Goal: Entertainment & Leisure: Browse casually

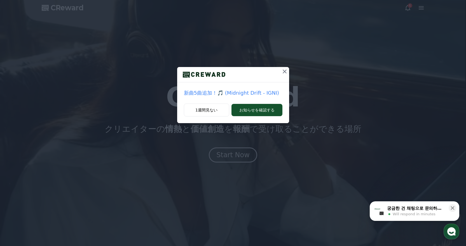
click at [284, 71] on icon at bounding box center [284, 72] width 4 height 4
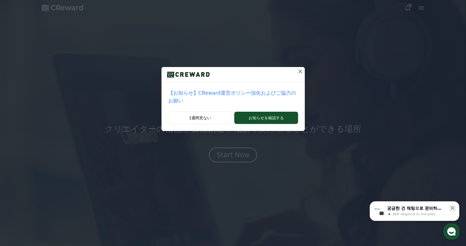
click at [298, 71] on icon at bounding box center [300, 72] width 4 height 4
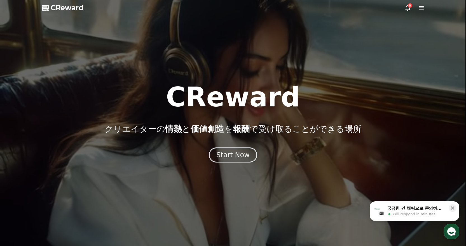
click at [409, 8] on icon at bounding box center [407, 7] width 7 height 7
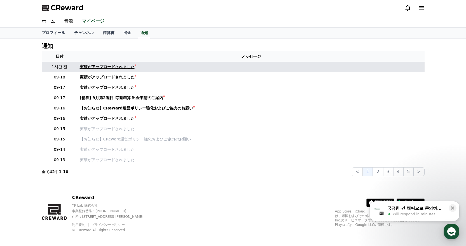
click at [109, 65] on div "実績がアップロードされました" at bounding box center [107, 67] width 55 height 6
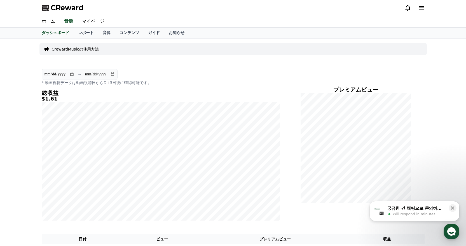
click at [203, 18] on div "ホーム 音源 マイページ" at bounding box center [232, 22] width 391 height 12
click at [98, 36] on link "音源" at bounding box center [106, 33] width 17 height 11
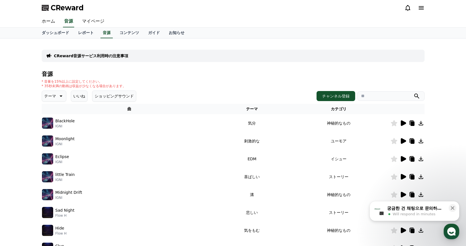
click at [51, 99] on p "テーマ" at bounding box center [50, 96] width 12 height 8
click at [50, 128] on button "劇的な" at bounding box center [51, 130] width 16 height 12
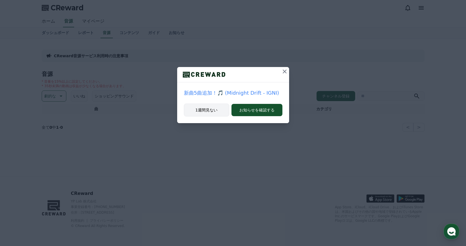
click at [196, 112] on button "1週間見ない" at bounding box center [206, 110] width 45 height 13
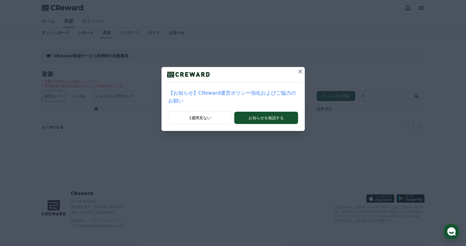
drag, startPoint x: 189, startPoint y: 113, endPoint x: 155, endPoint y: 121, distance: 34.9
click at [189, 112] on button "1週間見ない" at bounding box center [200, 118] width 64 height 13
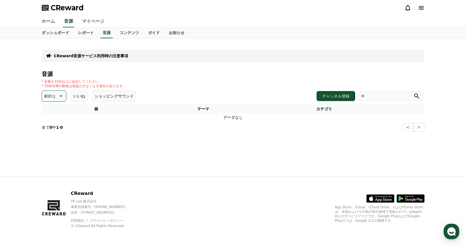
click at [60, 95] on icon at bounding box center [60, 96] width 7 height 7
click at [49, 124] on button "劇的な" at bounding box center [51, 123] width 16 height 12
click at [48, 95] on p "劇的な" at bounding box center [50, 96] width 12 height 8
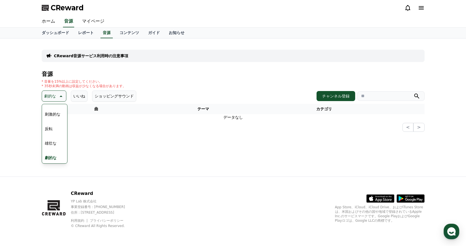
click at [51, 114] on button "刺激的な" at bounding box center [53, 114] width 20 height 12
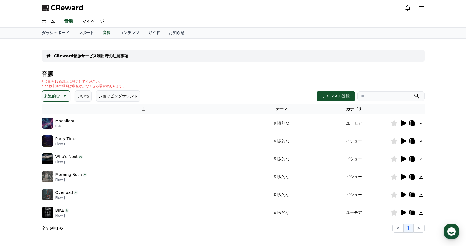
click at [402, 122] on icon at bounding box center [402, 124] width 5 height 6
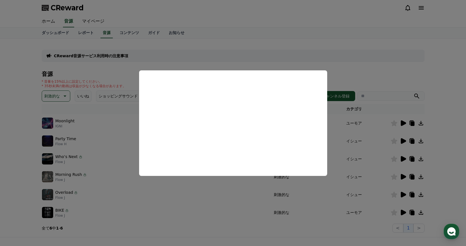
click at [378, 66] on button "close modal" at bounding box center [233, 123] width 466 height 246
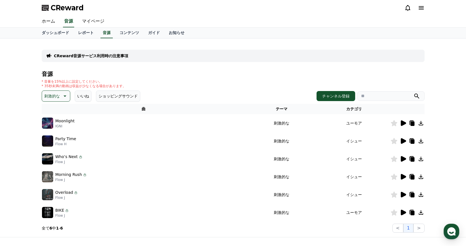
click at [402, 140] on icon at bounding box center [402, 141] width 5 height 6
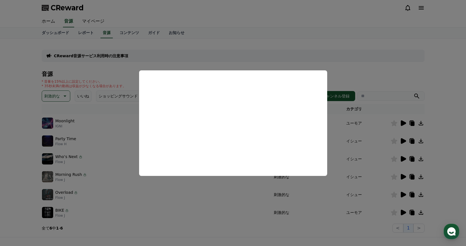
click at [398, 74] on button "close modal" at bounding box center [233, 123] width 466 height 246
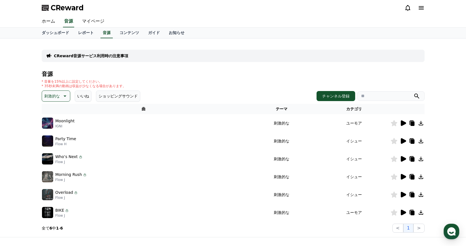
click at [403, 157] on icon at bounding box center [402, 159] width 5 height 6
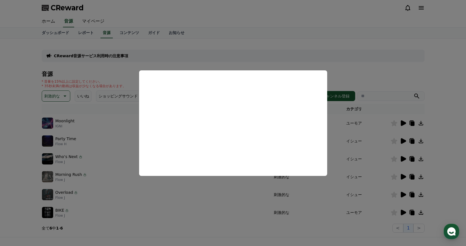
click at [372, 118] on button "close modal" at bounding box center [233, 123] width 466 height 246
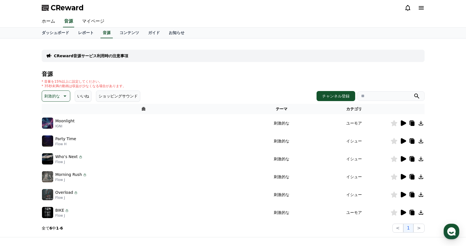
click at [402, 175] on icon at bounding box center [402, 177] width 5 height 6
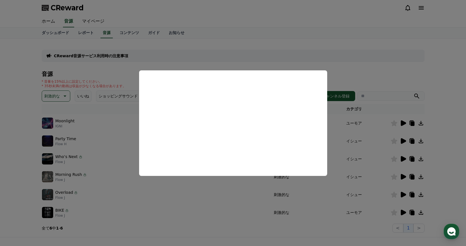
click at [366, 133] on button "close modal" at bounding box center [233, 123] width 466 height 246
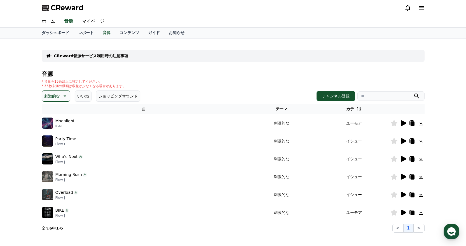
click at [400, 195] on icon at bounding box center [402, 195] width 7 height 7
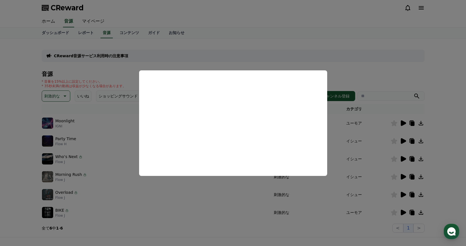
click at [384, 154] on button "close modal" at bounding box center [233, 123] width 466 height 246
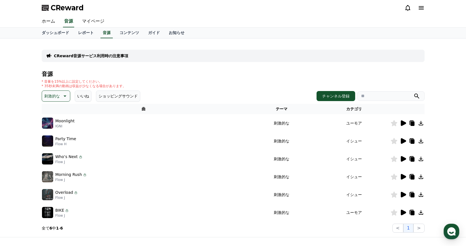
click at [403, 141] on icon at bounding box center [402, 141] width 5 height 6
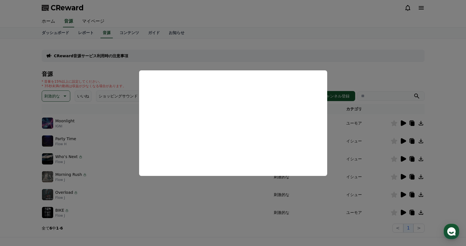
click at [374, 133] on button "close modal" at bounding box center [233, 123] width 466 height 246
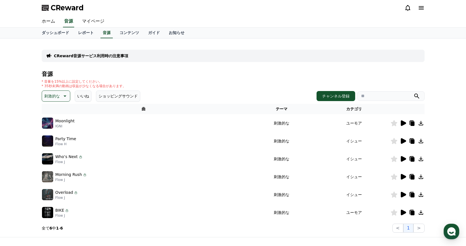
click at [402, 158] on icon at bounding box center [402, 159] width 5 height 6
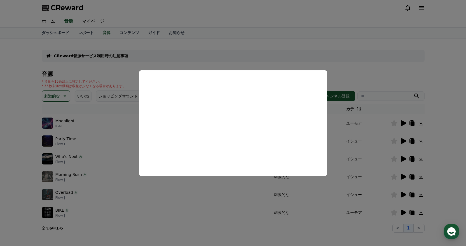
click at [347, 136] on button "close modal" at bounding box center [233, 123] width 466 height 246
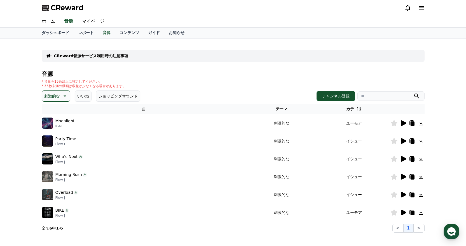
click at [402, 179] on icon at bounding box center [402, 177] width 5 height 6
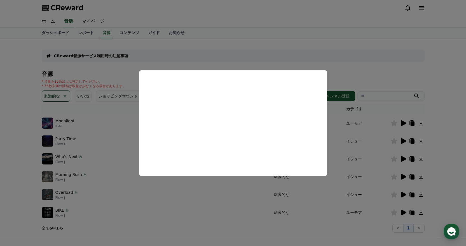
click at [361, 144] on button "close modal" at bounding box center [233, 123] width 466 height 246
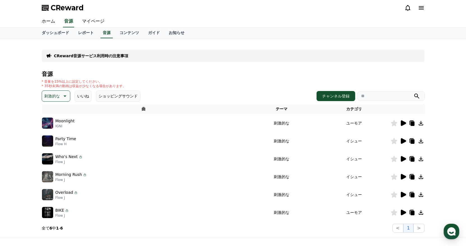
click at [403, 159] on icon at bounding box center [402, 159] width 5 height 6
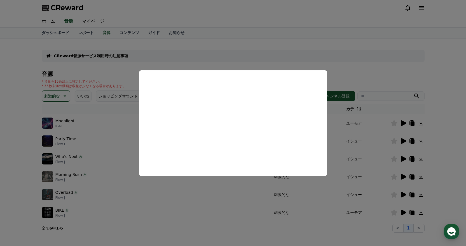
click at [343, 136] on button "close modal" at bounding box center [233, 123] width 466 height 246
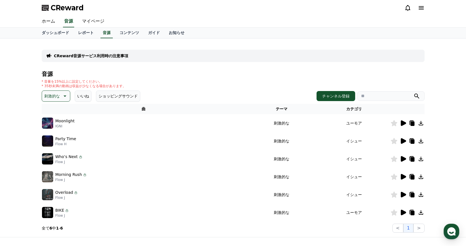
click at [400, 193] on icon at bounding box center [402, 195] width 5 height 6
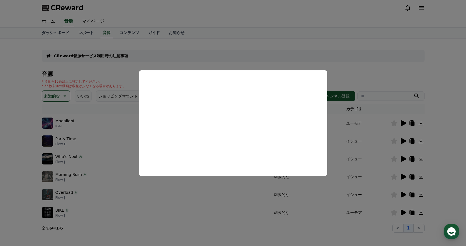
click at [365, 118] on button "close modal" at bounding box center [233, 123] width 466 height 246
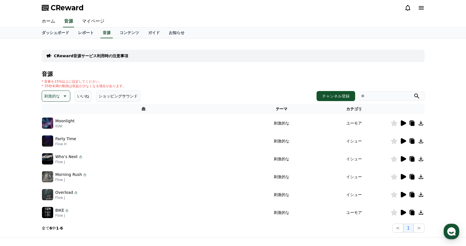
click at [403, 141] on icon at bounding box center [402, 141] width 5 height 6
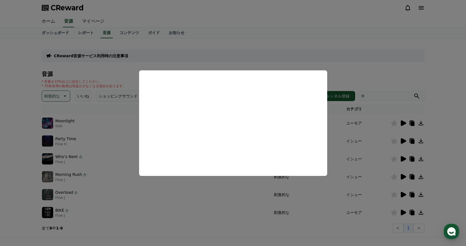
drag, startPoint x: 354, startPoint y: 138, endPoint x: 351, endPoint y: 142, distance: 4.5
click at [354, 138] on button "close modal" at bounding box center [233, 123] width 466 height 246
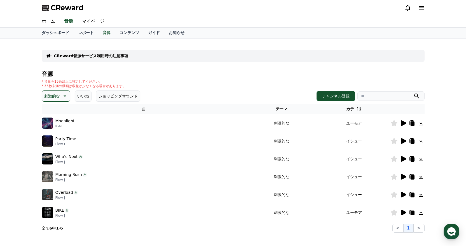
click at [402, 157] on icon at bounding box center [402, 159] width 5 height 6
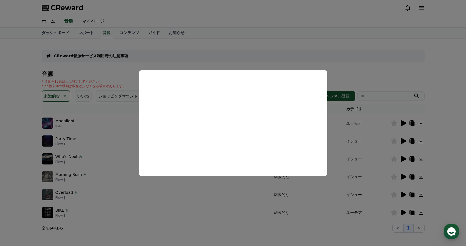
click at [349, 131] on button "close modal" at bounding box center [233, 123] width 466 height 246
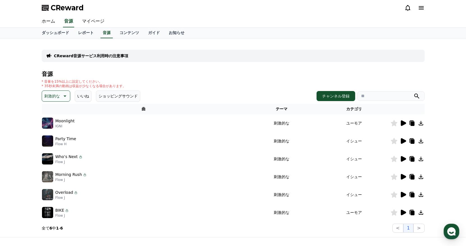
click at [418, 158] on icon at bounding box center [420, 159] width 7 height 7
